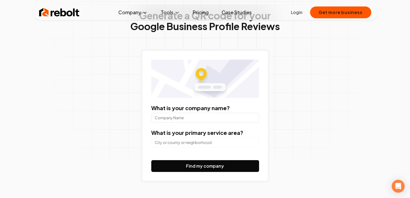
scroll to position [68, 0]
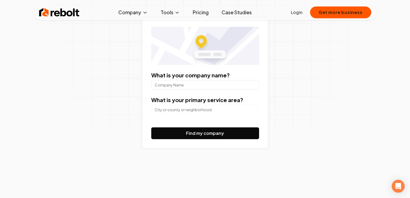
click at [194, 86] on input "What is your company name?" at bounding box center [205, 85] width 108 height 10
type input "ritual the salon"
click at [188, 111] on input "search" at bounding box center [205, 110] width 108 height 10
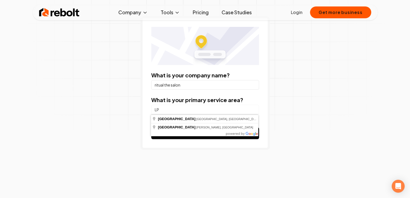
type input "L"
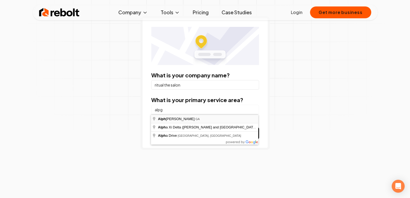
type input "Alpharetta, [GEOGRAPHIC_DATA]"
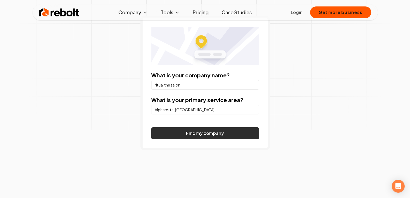
click at [199, 136] on button "Find my company" at bounding box center [205, 134] width 108 height 12
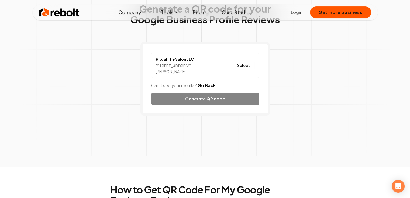
scroll to position [41, 0]
click at [253, 66] on button "Select" at bounding box center [243, 66] width 22 height 10
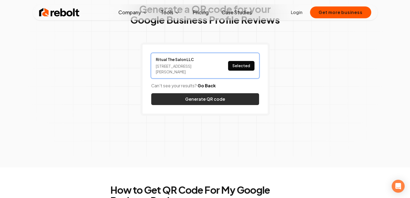
click at [206, 99] on button "Generate QR code" at bounding box center [205, 99] width 108 height 12
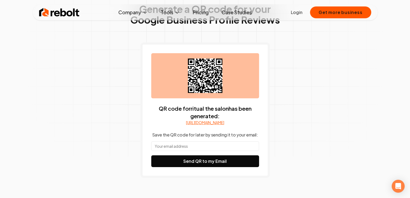
click at [185, 151] on input "text" at bounding box center [205, 147] width 108 height 10
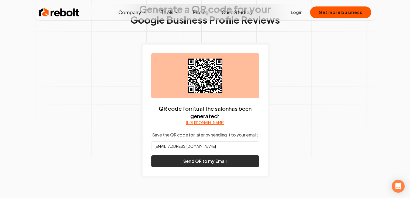
type input "[EMAIL_ADDRESS][DOMAIN_NAME]"
click at [202, 167] on button "Send QR to my Email" at bounding box center [205, 162] width 108 height 12
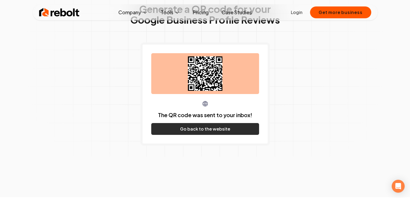
click at [208, 133] on button "Go back to the website" at bounding box center [205, 129] width 108 height 12
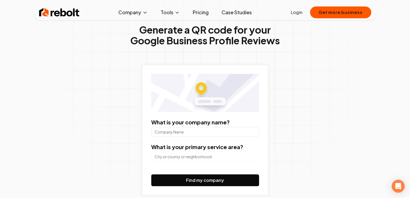
scroll to position [21, 0]
click at [188, 134] on input "What is your company name?" at bounding box center [205, 132] width 108 height 10
type input "ritual the salon"
click at [186, 157] on input "search" at bounding box center [205, 157] width 108 height 10
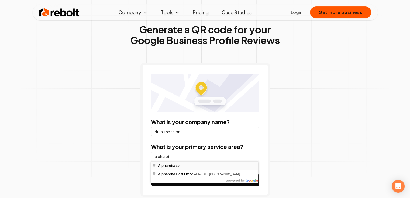
type input "Alpharetta, [GEOGRAPHIC_DATA]"
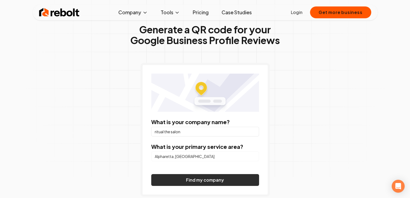
click at [197, 184] on button "Find my company" at bounding box center [205, 180] width 108 height 12
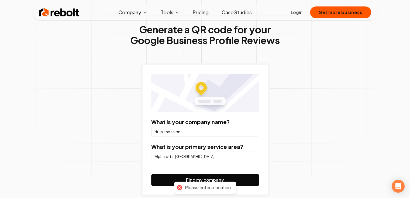
scroll to position [51, 0]
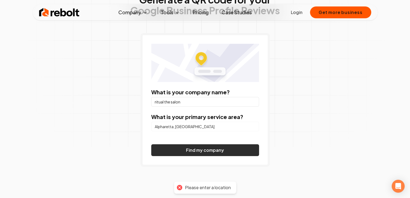
click at [212, 147] on button "Find my company" at bounding box center [205, 151] width 108 height 12
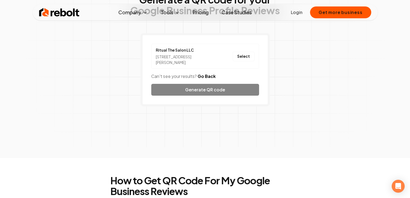
click at [203, 92] on div "Ritual The Salon LLC 13057 GA-9 Suite 245, Milton, GA 30004 Select Can't see yo…" at bounding box center [204, 70] width 129 height 74
click at [244, 55] on button "Select" at bounding box center [243, 57] width 22 height 10
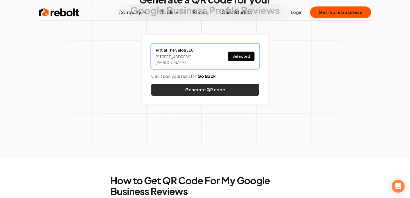
click at [216, 90] on button "Generate QR code" at bounding box center [205, 90] width 108 height 12
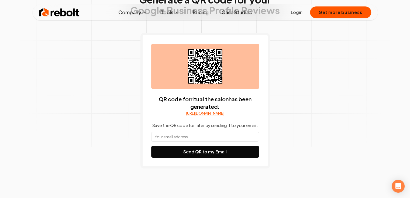
click at [205, 142] on input "text" at bounding box center [205, 137] width 108 height 10
type input "[EMAIL_ADDRESS][DOMAIN_NAME]"
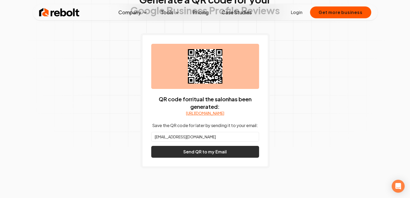
click at [205, 157] on button "Send QR to my Email" at bounding box center [205, 152] width 108 height 12
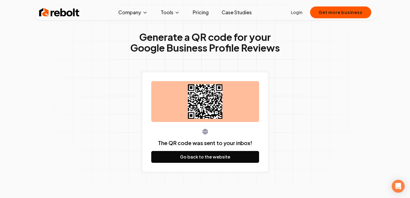
scroll to position [12, 0]
